Goal: Find contact information: Find contact information

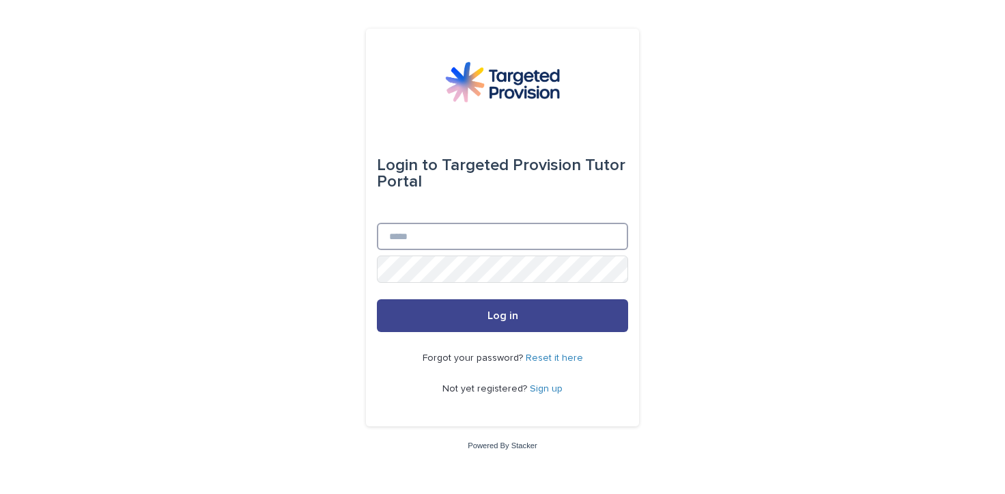
type input "**********"
click at [492, 312] on span "Log in" at bounding box center [503, 315] width 31 height 11
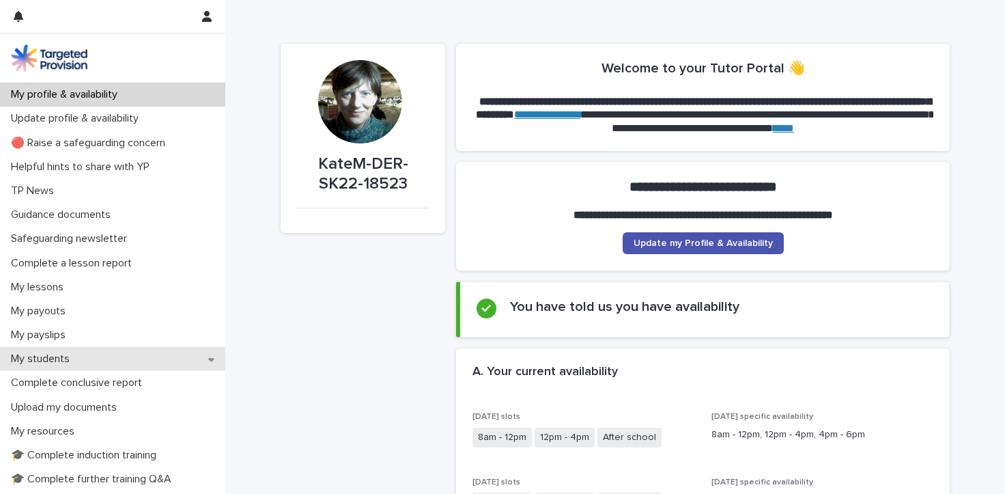
click at [53, 354] on p "My students" at bounding box center [42, 358] width 75 height 13
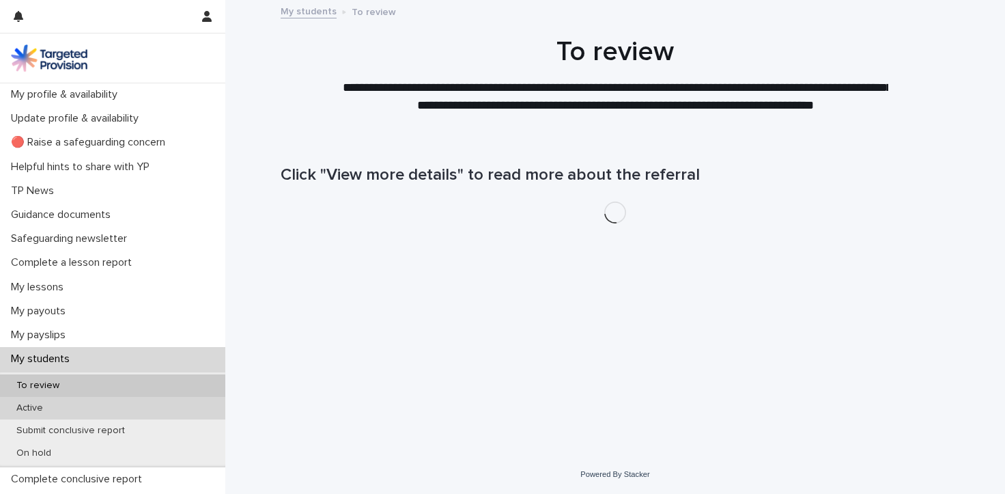
click at [48, 415] on div "Active" at bounding box center [112, 408] width 225 height 23
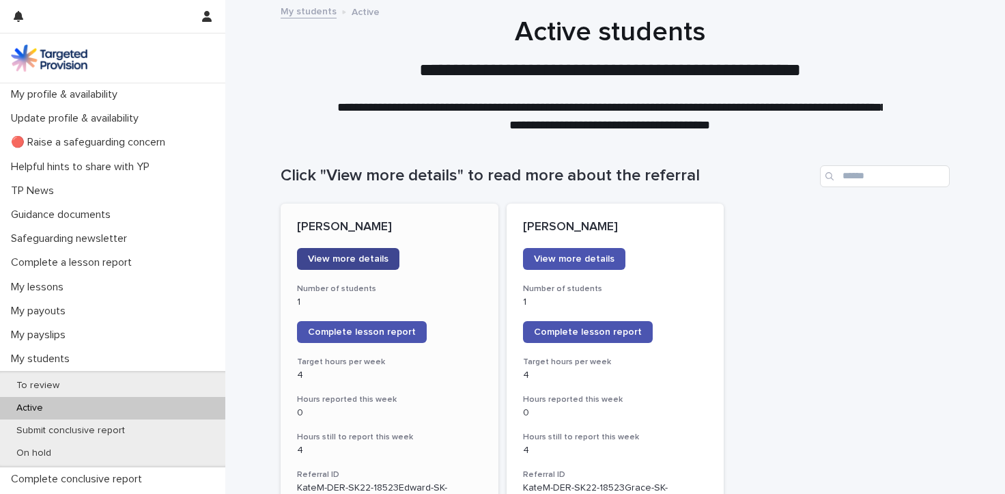
click at [344, 255] on span "View more details" at bounding box center [348, 259] width 81 height 10
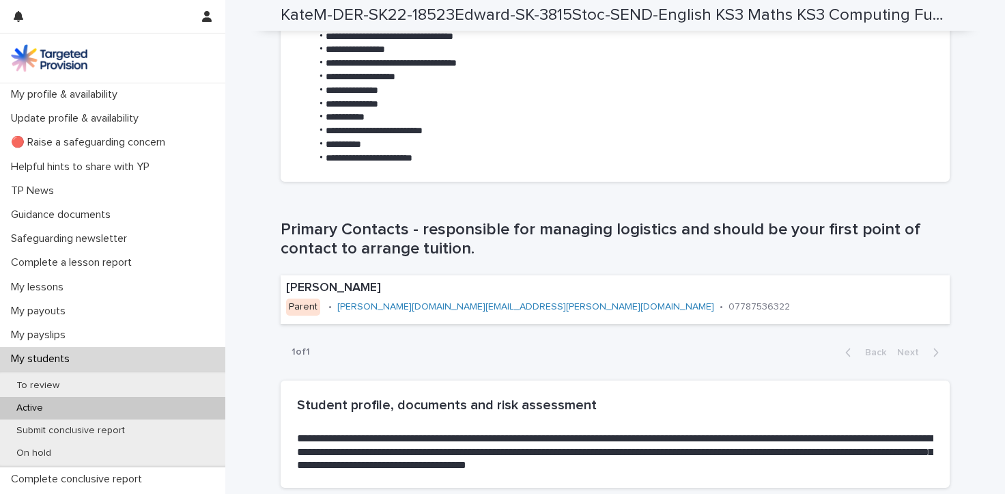
scroll to position [751, 0]
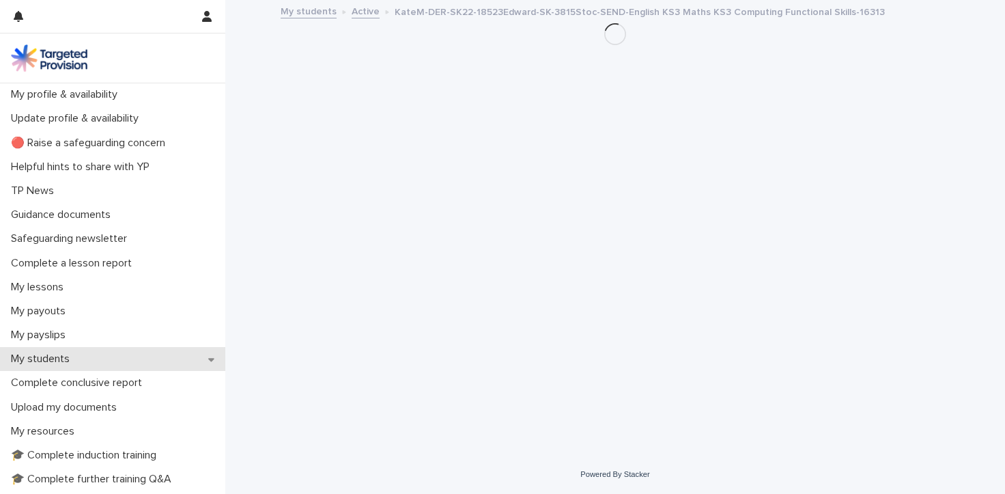
click at [57, 358] on p "My students" at bounding box center [42, 358] width 75 height 13
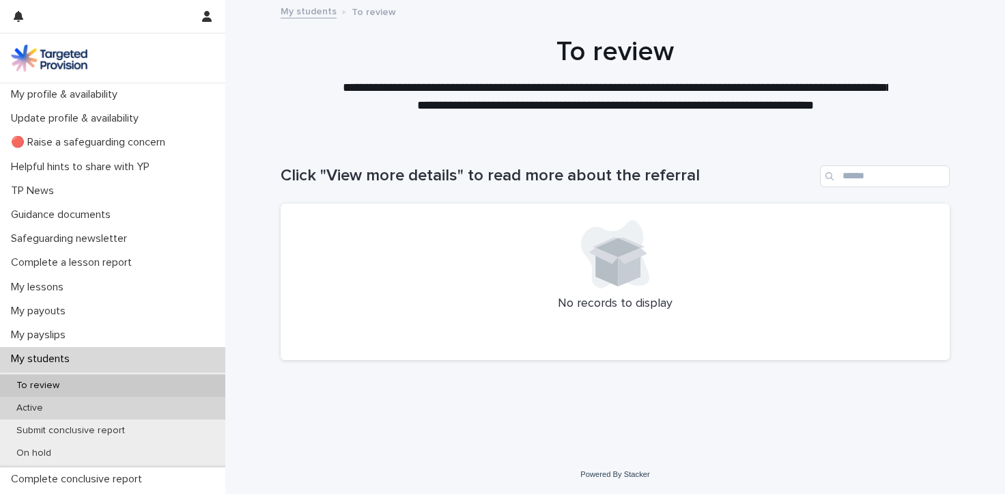
click at [27, 406] on p "Active" at bounding box center [29, 408] width 48 height 12
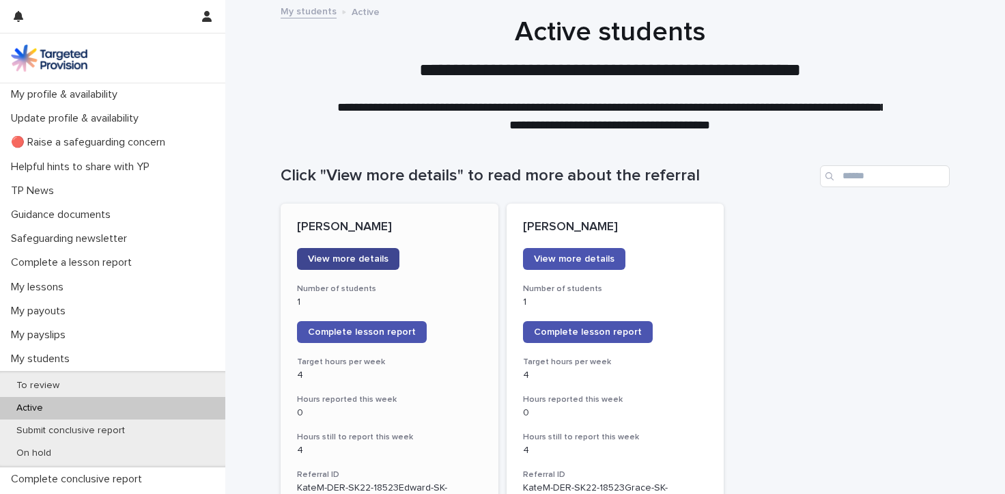
click at [350, 256] on span "View more details" at bounding box center [348, 259] width 81 height 10
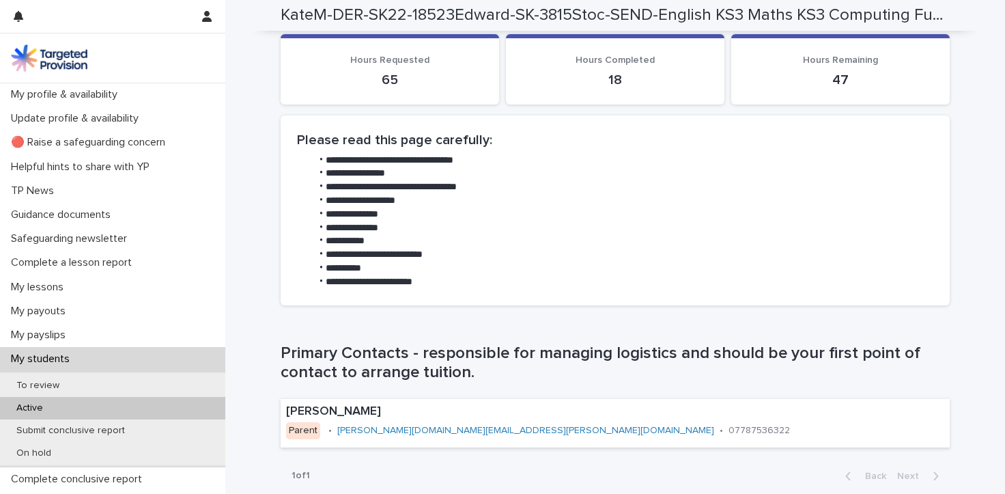
scroll to position [615, 0]
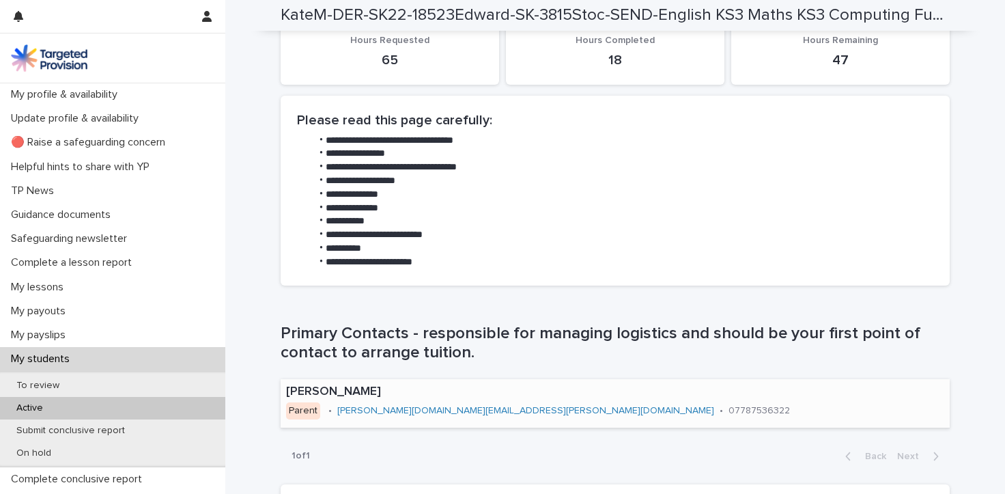
click at [402, 409] on link "[PERSON_NAME][DOMAIN_NAME][EMAIL_ADDRESS][PERSON_NAME][DOMAIN_NAME]" at bounding box center [525, 411] width 377 height 10
